Goal: Navigation & Orientation: Find specific page/section

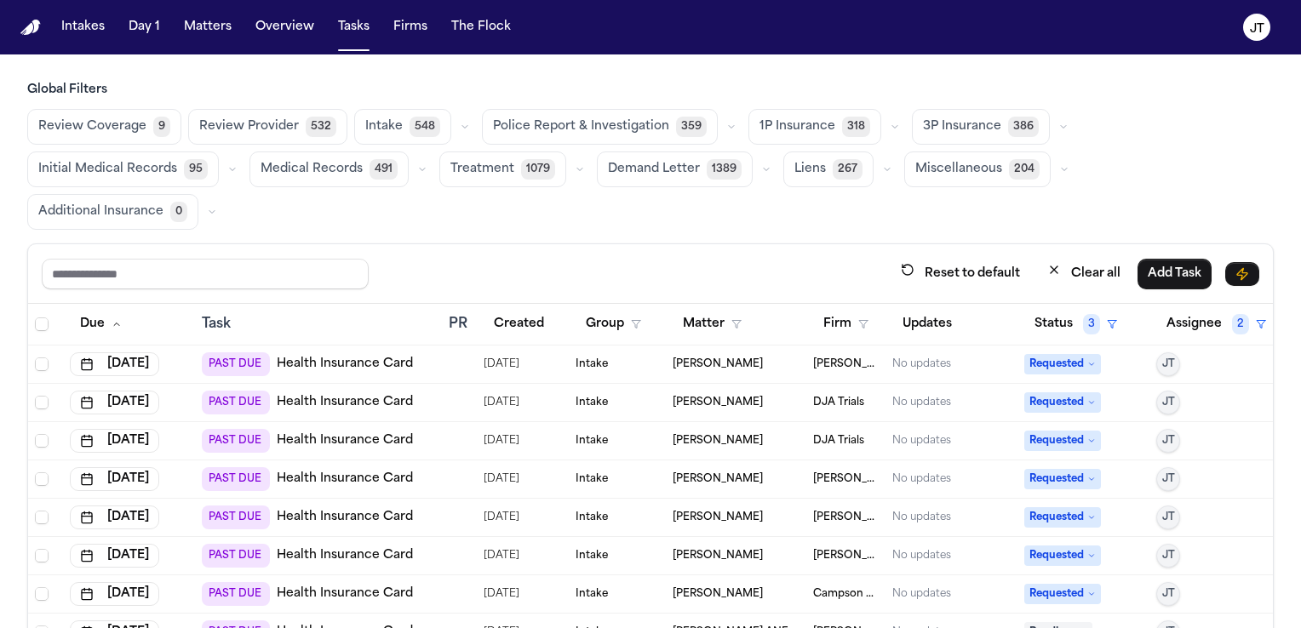
click at [30, 28] on img "Home" at bounding box center [30, 28] width 20 height 16
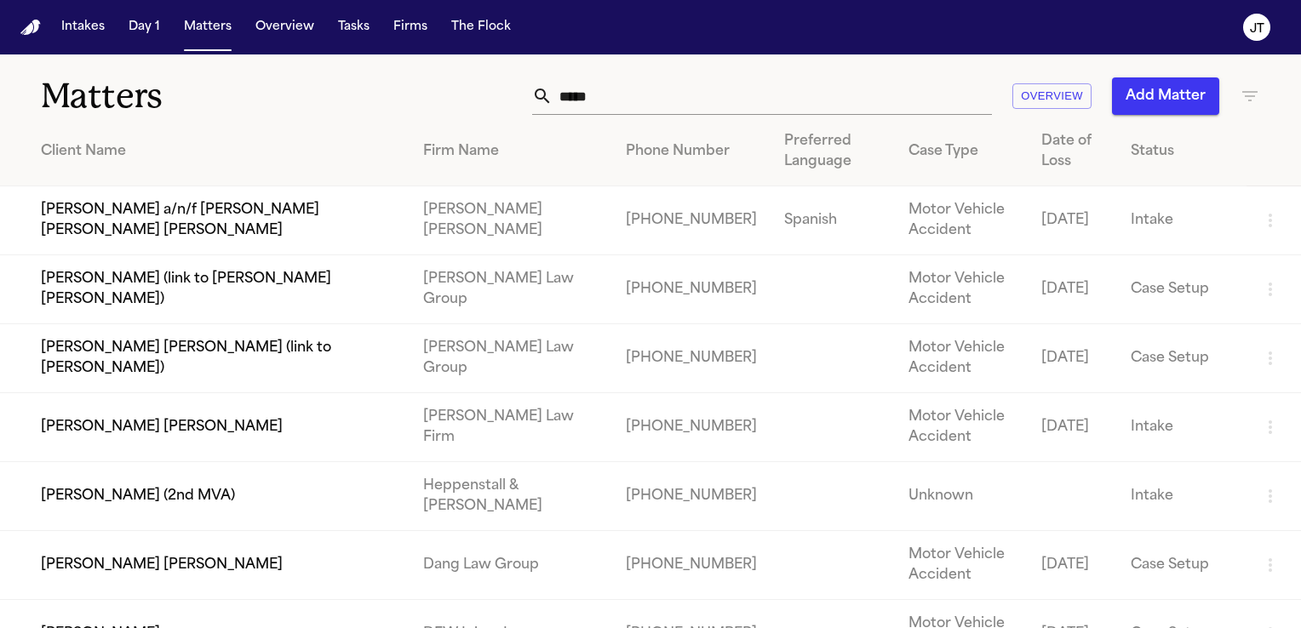
click at [1262, 160] on th at bounding box center [1273, 151] width 54 height 69
click at [357, 22] on button "Tasks" at bounding box center [353, 27] width 45 height 31
